Goal: Information Seeking & Learning: Learn about a topic

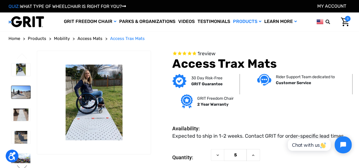
click at [17, 92] on img at bounding box center [20, 92] width 19 height 13
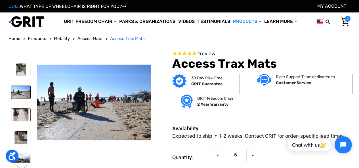
click at [20, 113] on img at bounding box center [20, 115] width 19 height 13
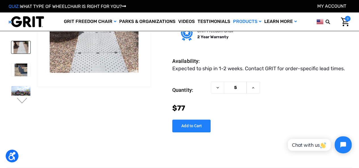
scroll to position [37, 0]
click at [18, 63] on img at bounding box center [20, 69] width 19 height 13
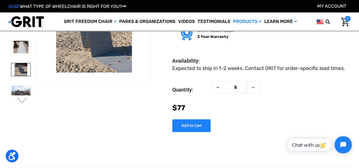
scroll to position [9, 0]
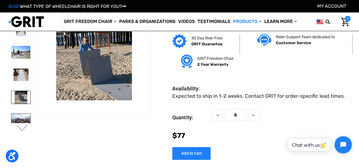
click at [22, 114] on img at bounding box center [20, 120] width 19 height 13
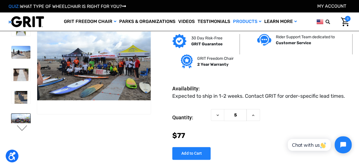
click at [23, 129] on button "Next" at bounding box center [22, 128] width 12 height 7
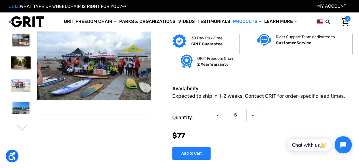
click at [17, 56] on img at bounding box center [20, 62] width 19 height 13
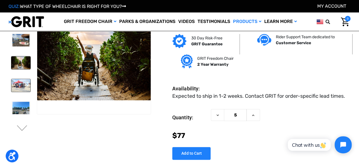
click at [18, 79] on img at bounding box center [20, 85] width 19 height 13
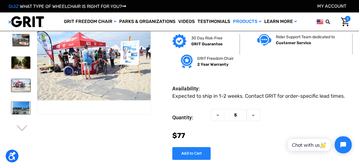
click at [21, 102] on img at bounding box center [20, 108] width 19 height 13
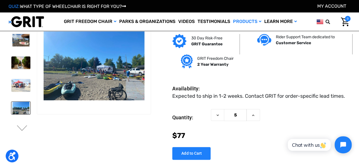
click at [19, 124] on img at bounding box center [20, 130] width 19 height 13
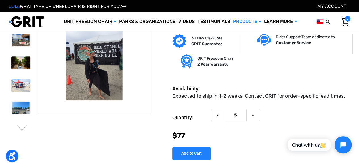
scroll to position [0, 0]
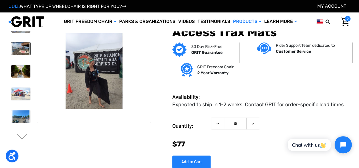
click at [20, 43] on img at bounding box center [20, 49] width 19 height 13
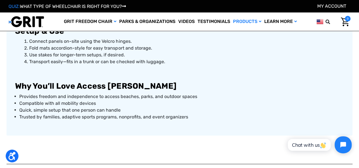
scroll to position [454, 0]
